Goal: Understand process/instructions

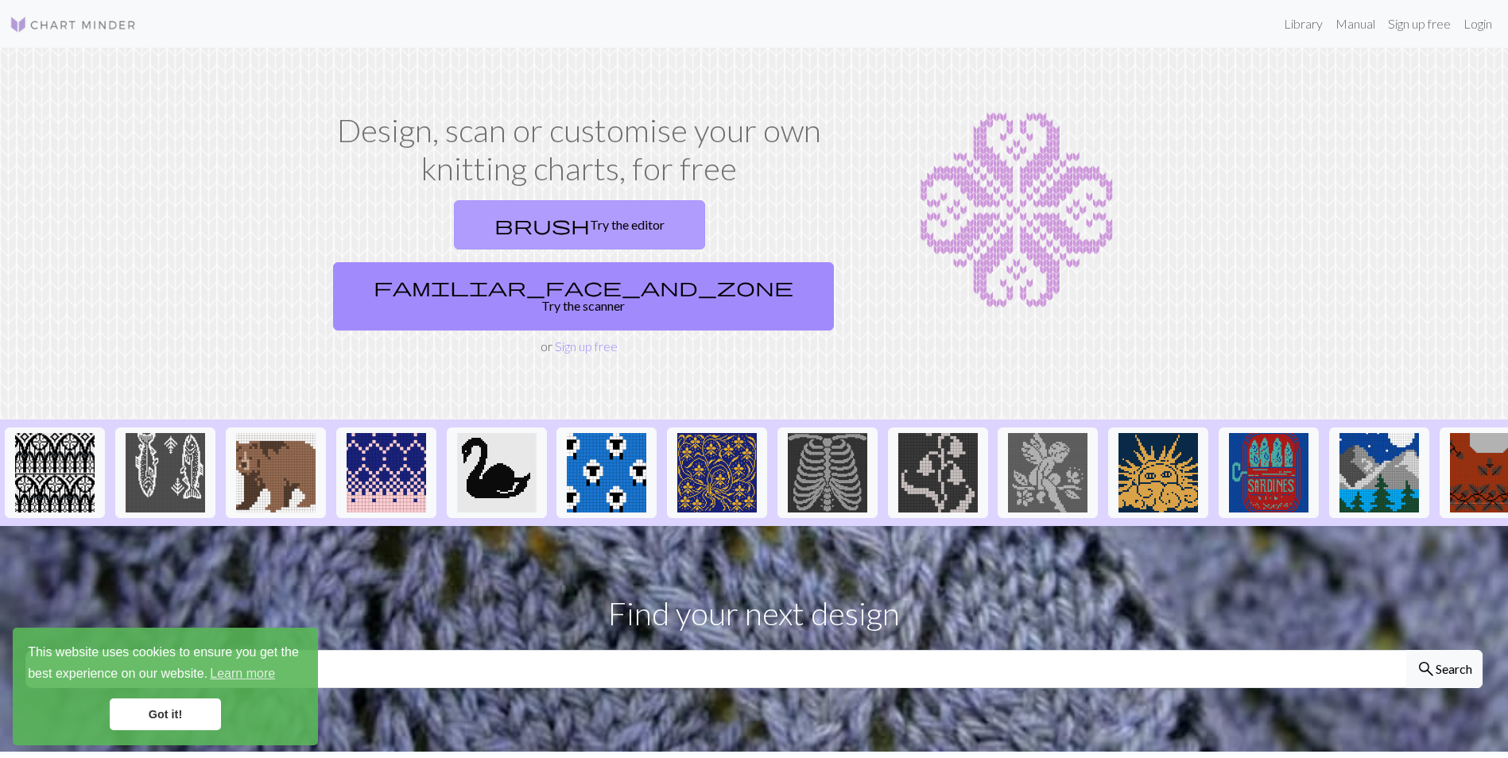
click at [470, 235] on link "brush Try the editor" at bounding box center [579, 224] width 251 height 49
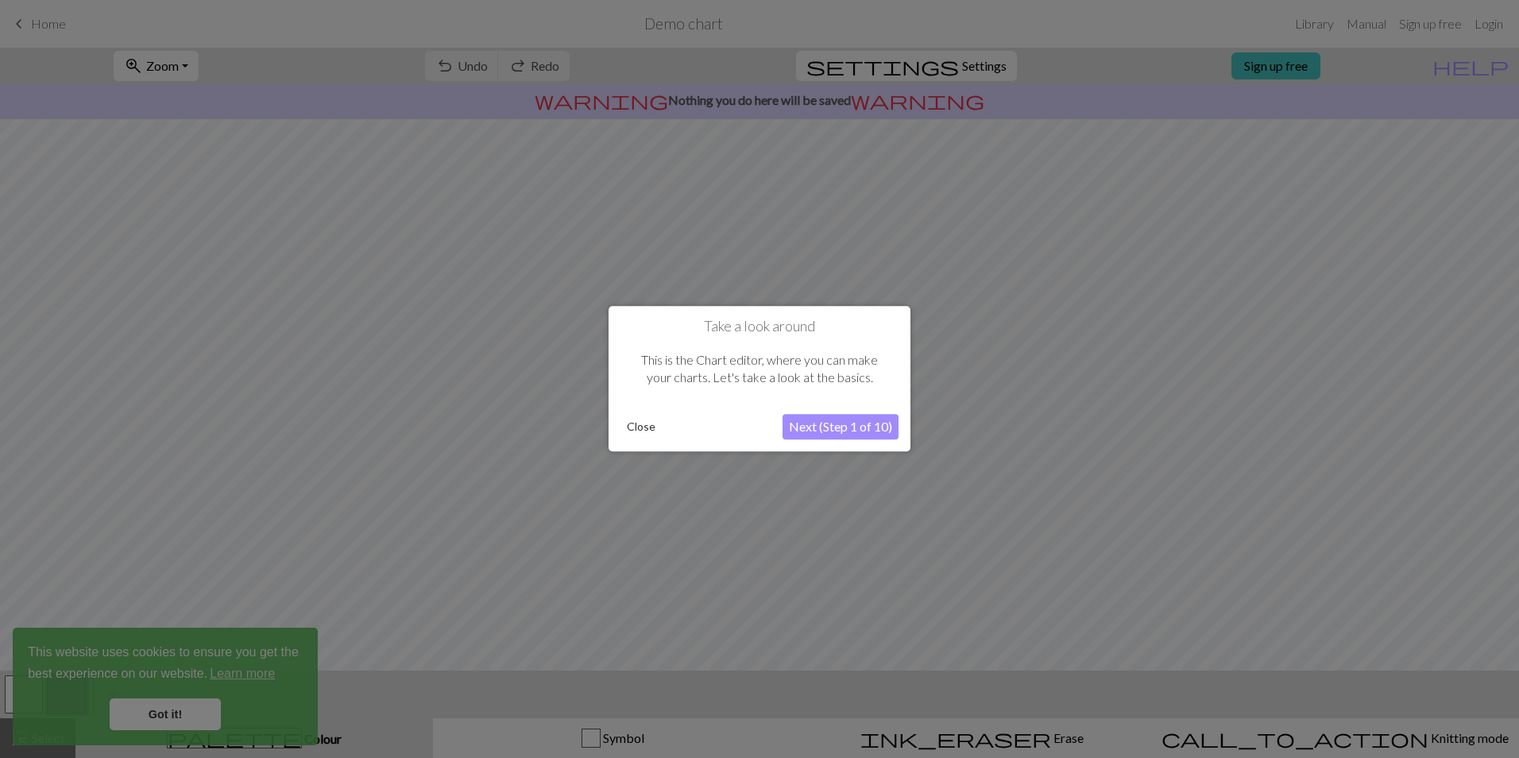
click at [864, 424] on button "Next (Step 1 of 10)" at bounding box center [841, 427] width 116 height 25
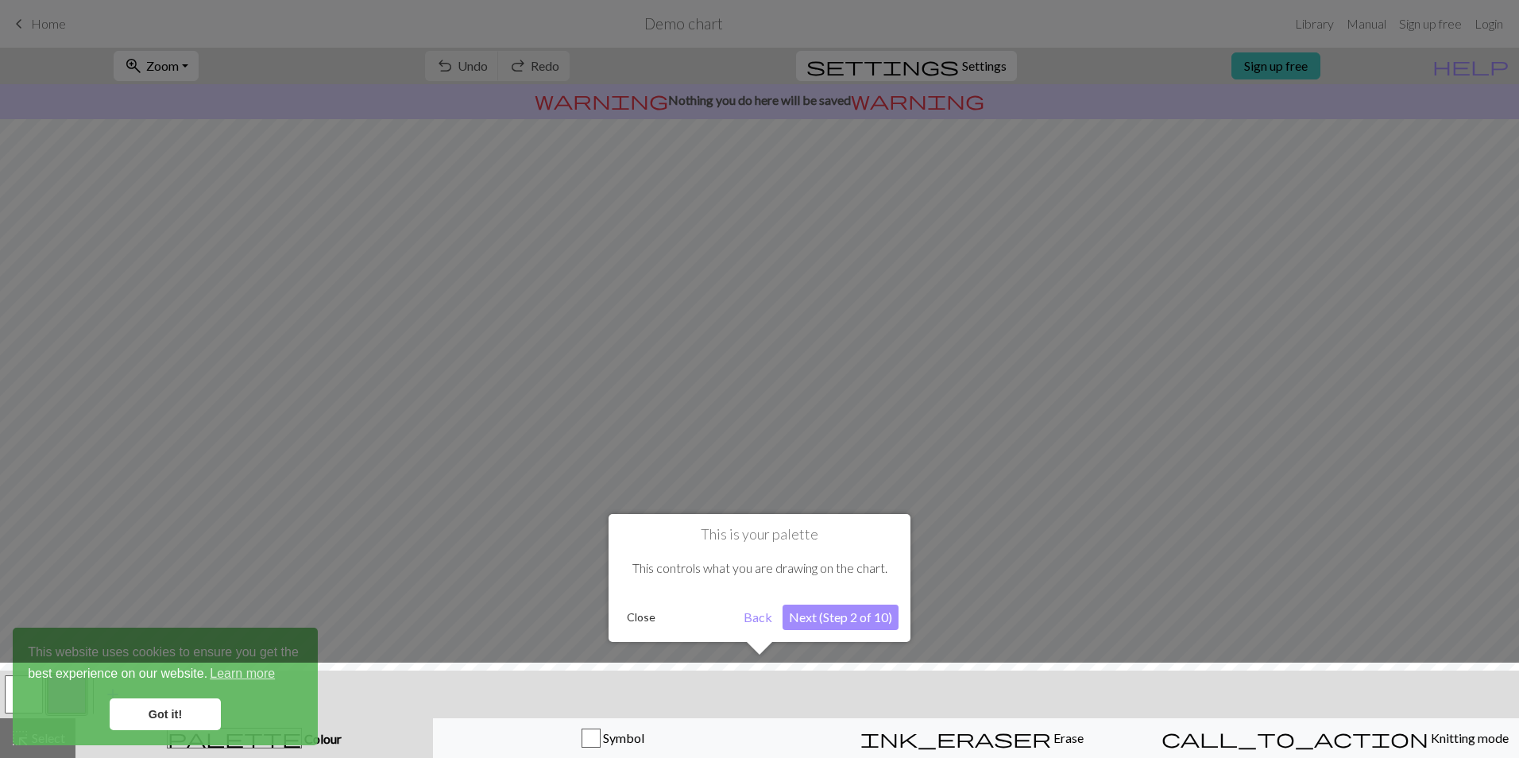
click at [849, 624] on button "Next (Step 2 of 10)" at bounding box center [841, 617] width 116 height 25
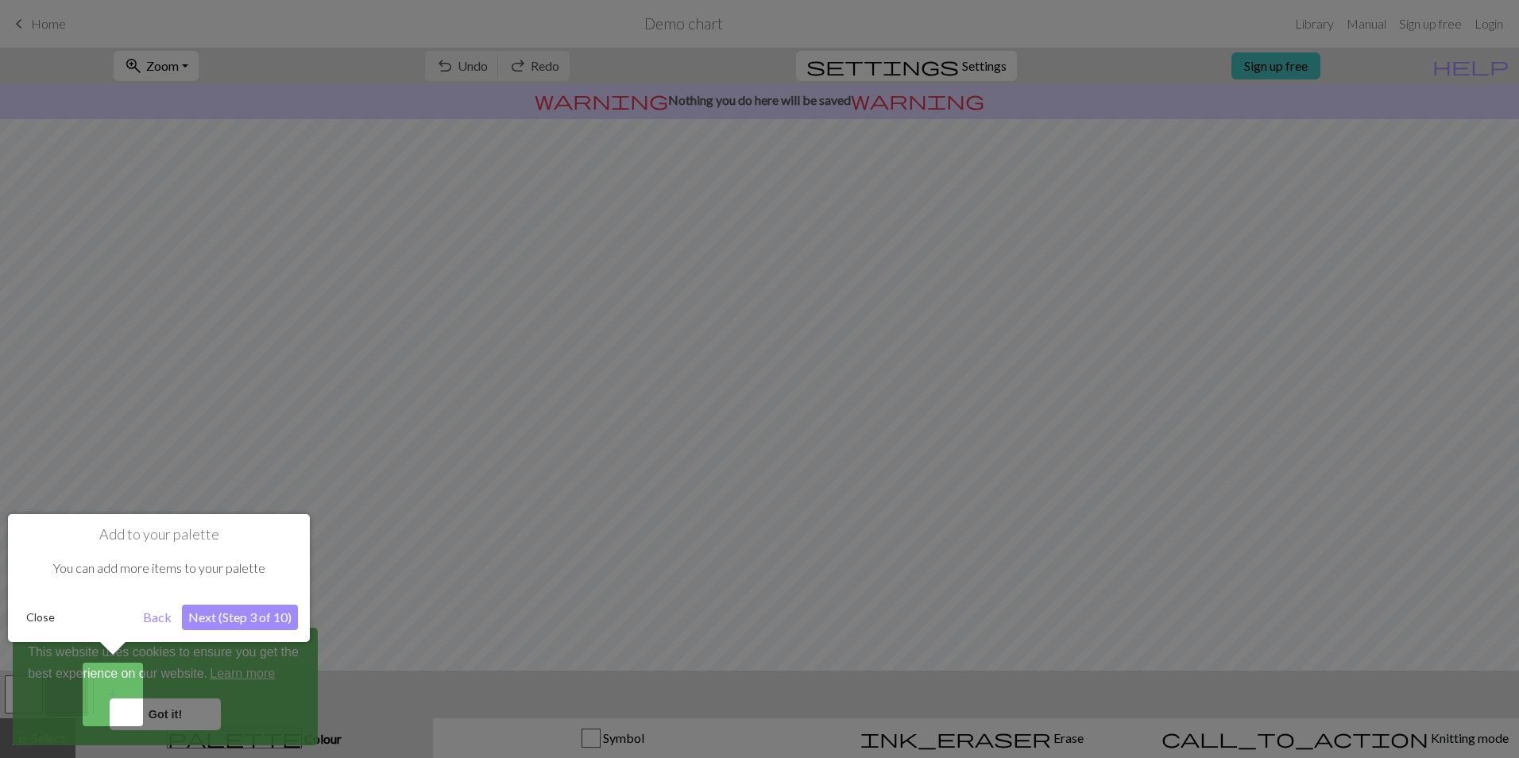
click at [223, 611] on button "Next (Step 3 of 10)" at bounding box center [240, 617] width 116 height 25
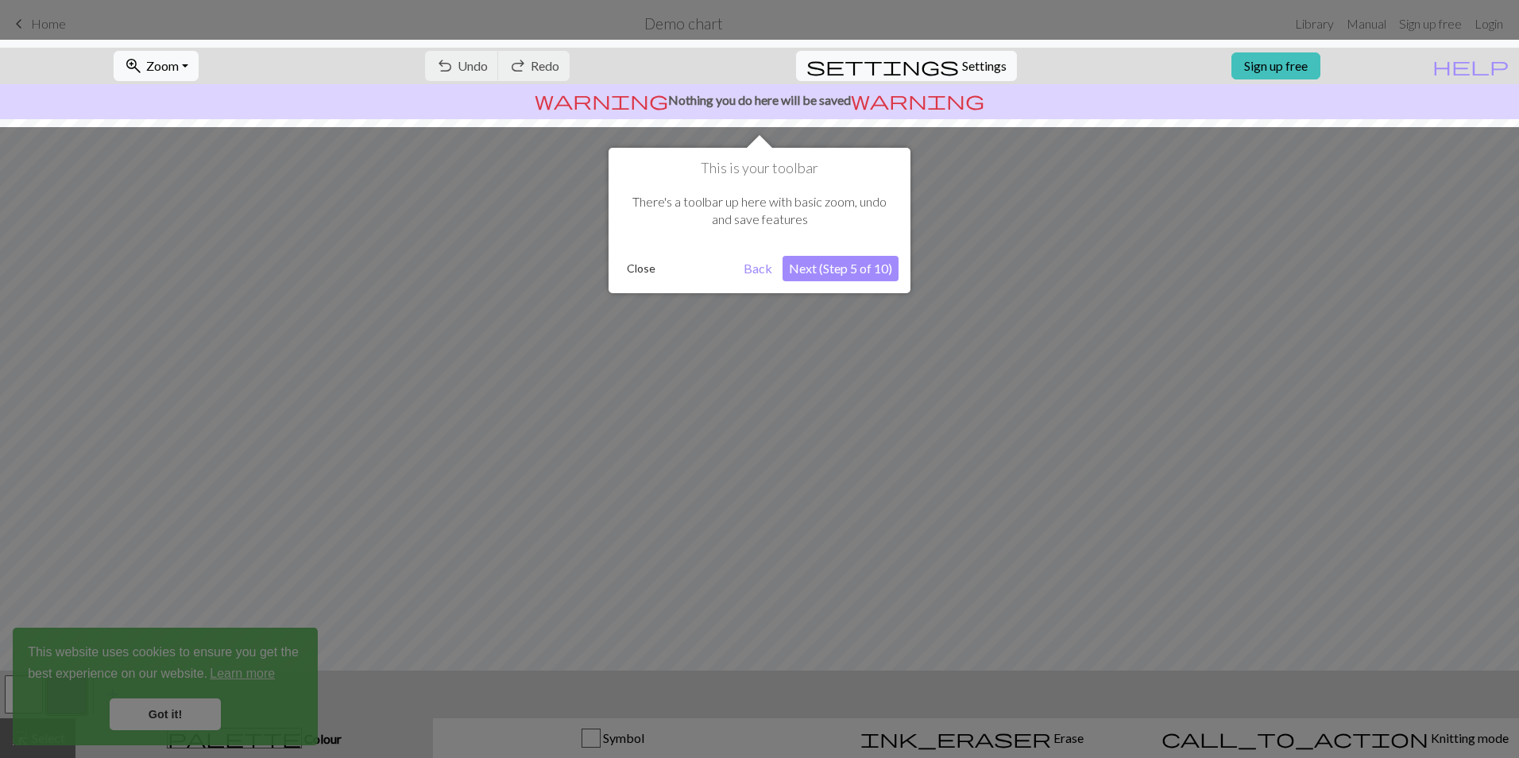
click at [802, 273] on button "Next (Step 5 of 10)" at bounding box center [841, 268] width 116 height 25
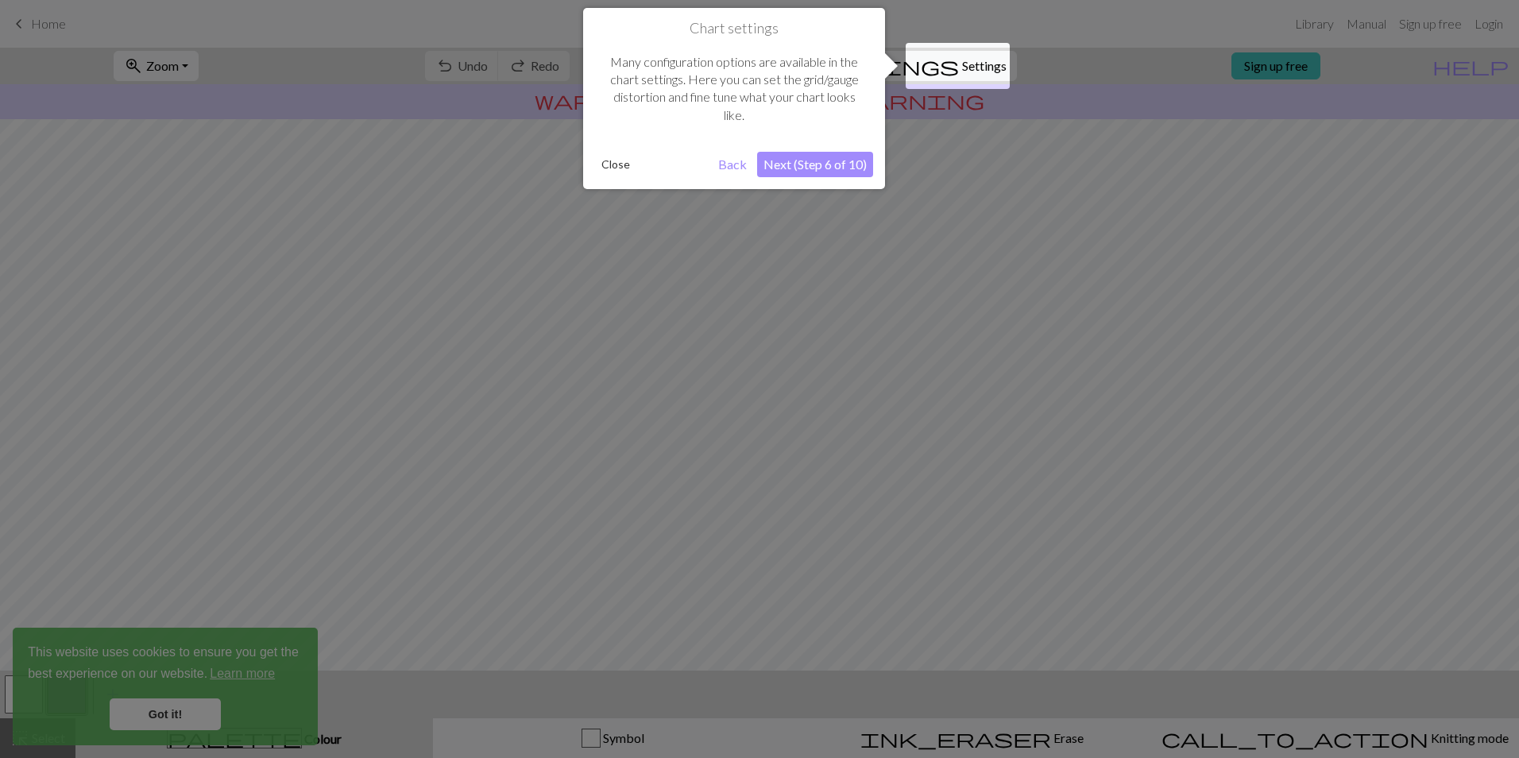
click at [622, 165] on button "Close" at bounding box center [615, 165] width 41 height 24
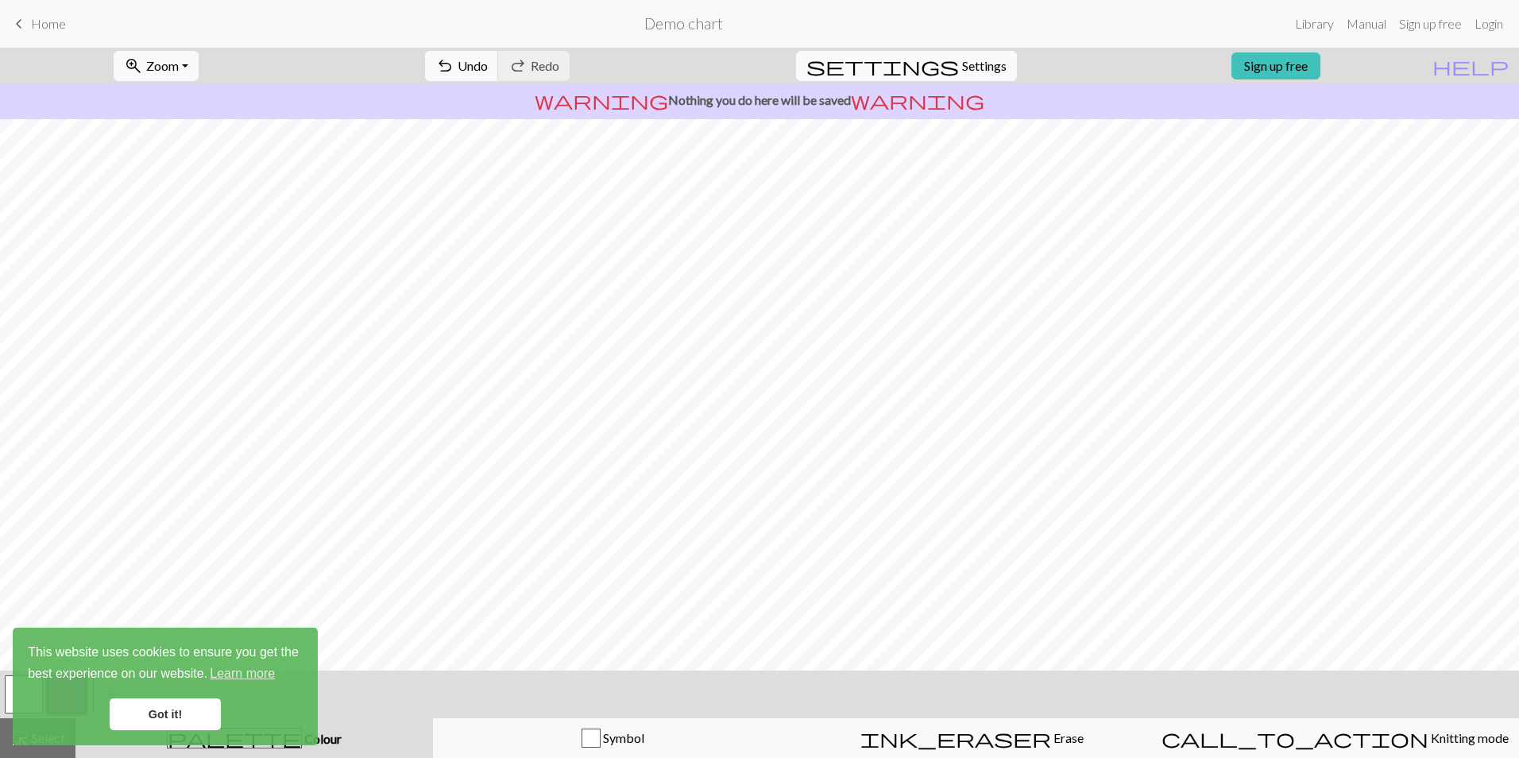
click at [937, 66] on span "settings" at bounding box center [883, 66] width 153 height 22
select select "aran"
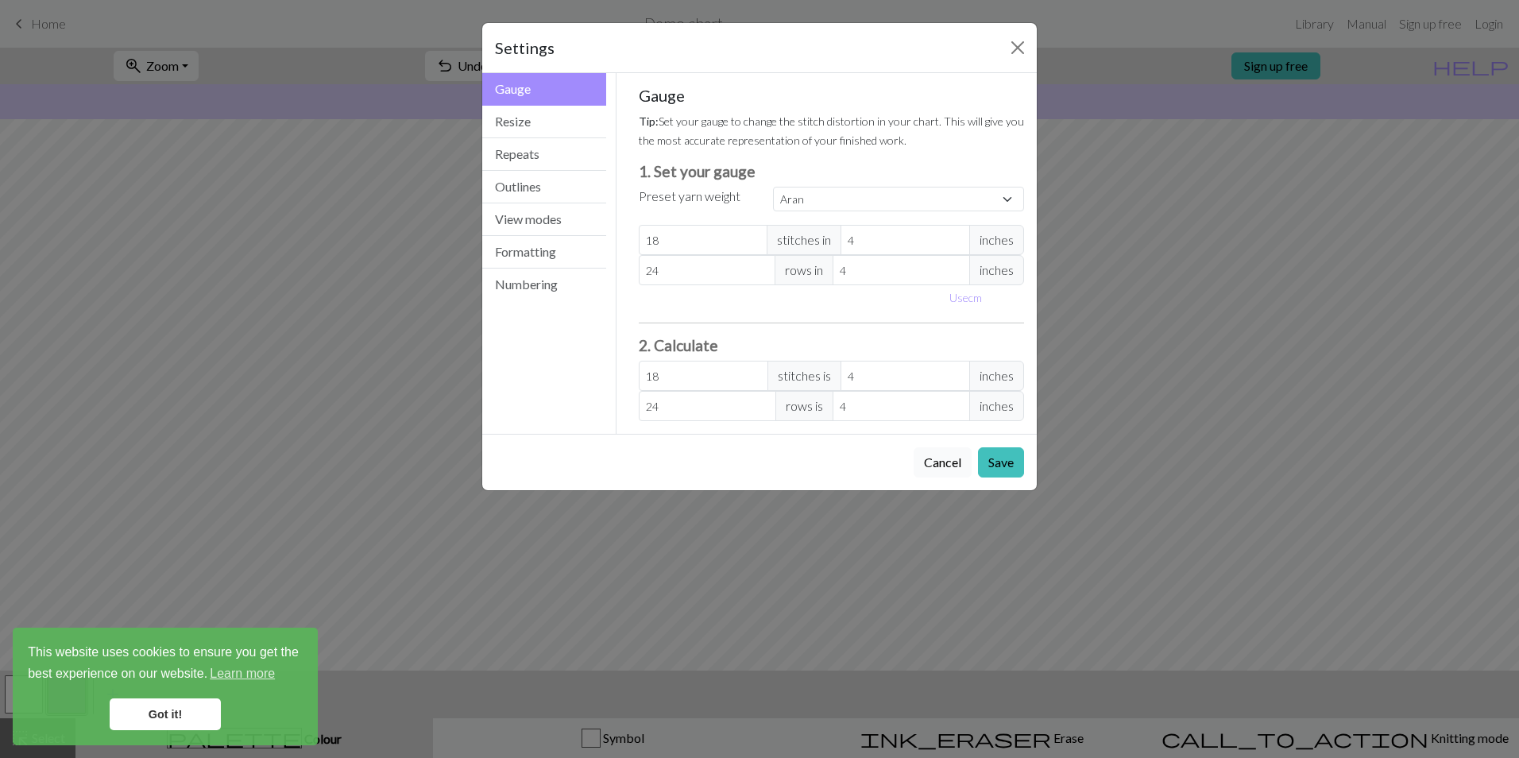
click at [951, 462] on button "Cancel" at bounding box center [943, 462] width 58 height 30
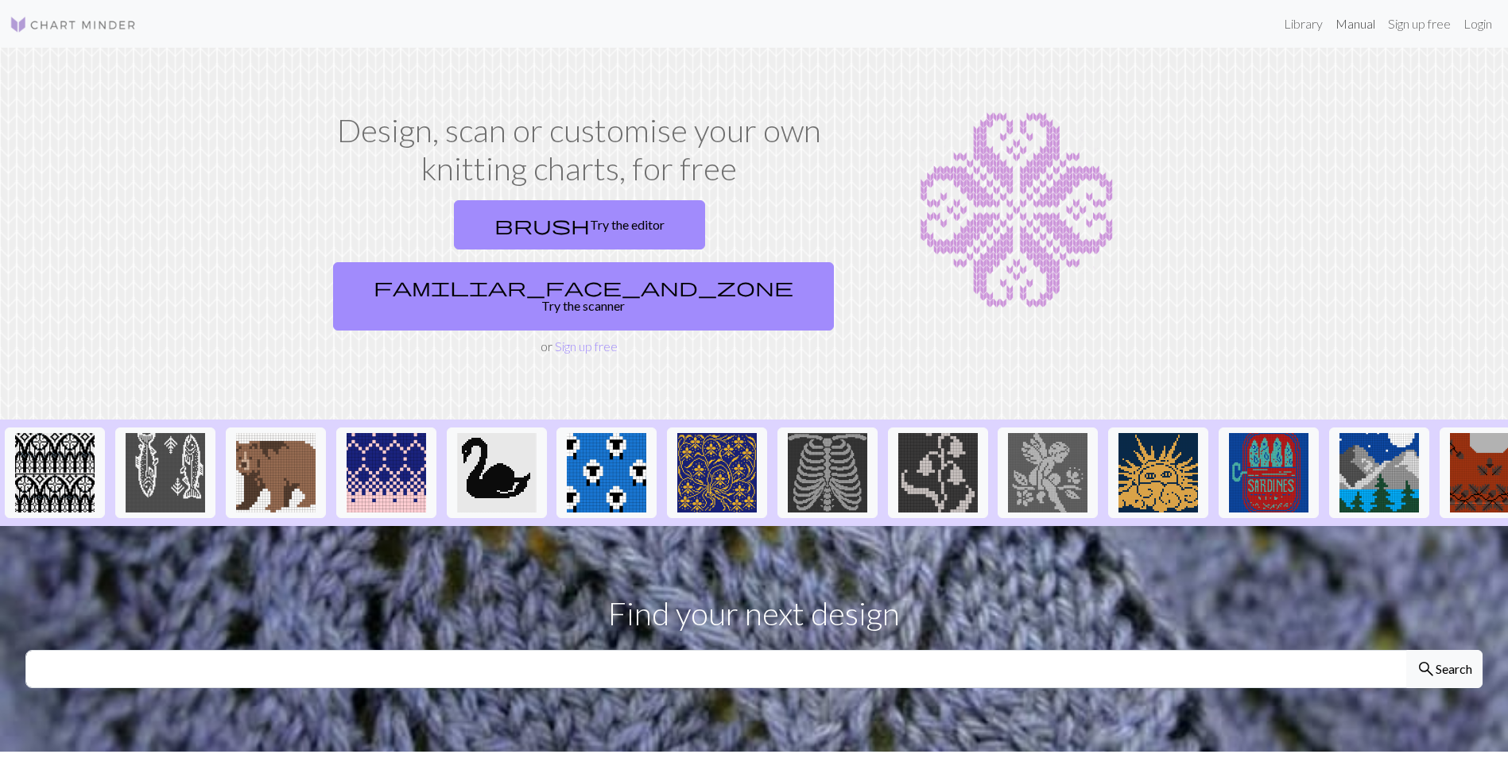
click at [1348, 23] on link "Manual" at bounding box center [1355, 24] width 52 height 32
click at [1443, 26] on link "Sign up free" at bounding box center [1418, 24] width 75 height 32
